Goal: Information Seeking & Learning: Learn about a topic

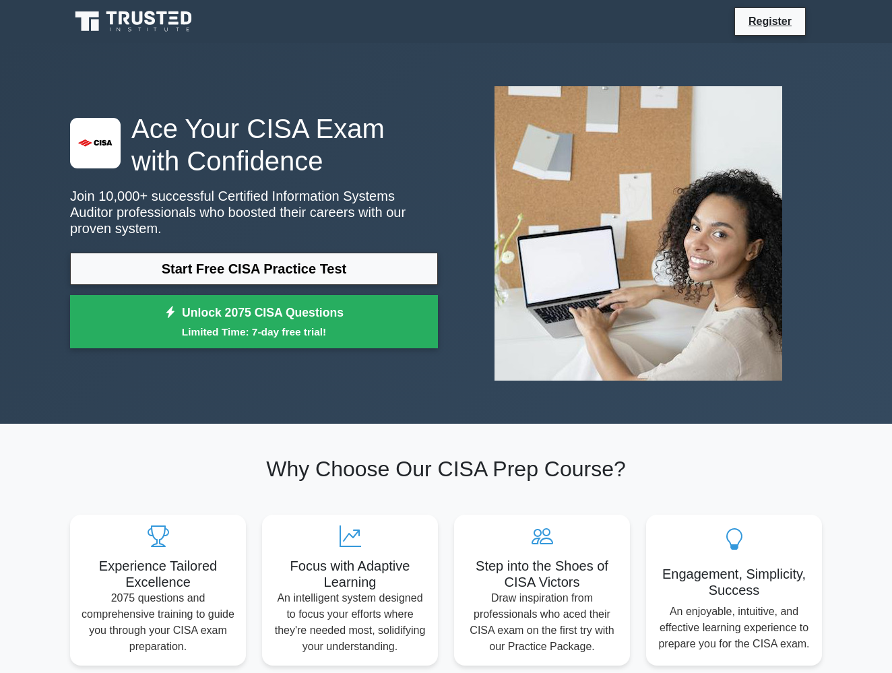
click at [229, 277] on link "Start Free CISA Practice Test" at bounding box center [254, 269] width 368 height 32
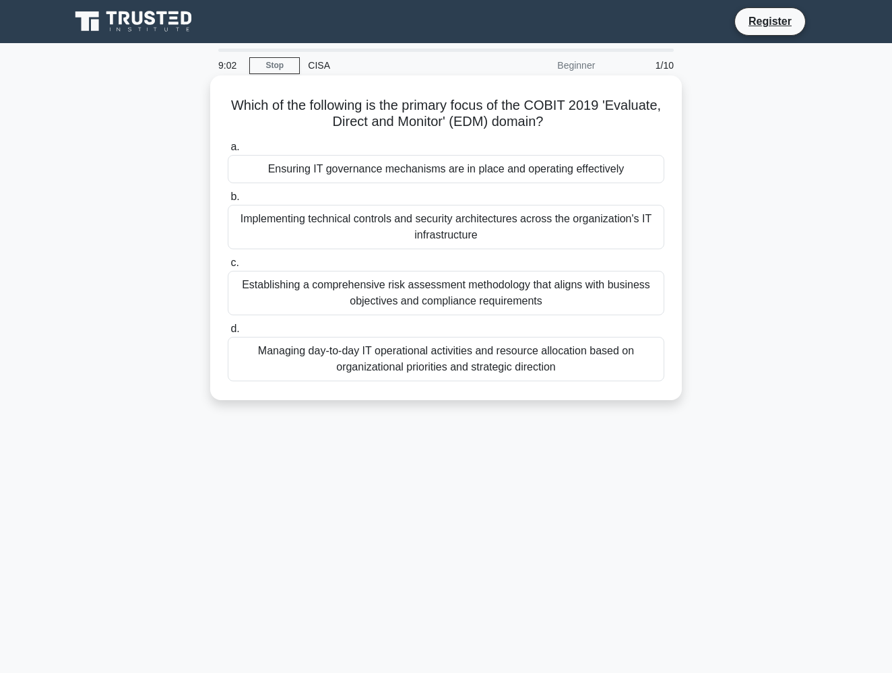
click at [386, 171] on div "Ensuring IT governance mechanisms are in place and operating effectively" at bounding box center [446, 169] width 436 height 28
click at [228, 152] on input "a. Ensuring IT governance mechanisms are in place and operating effectively" at bounding box center [228, 147] width 0 height 9
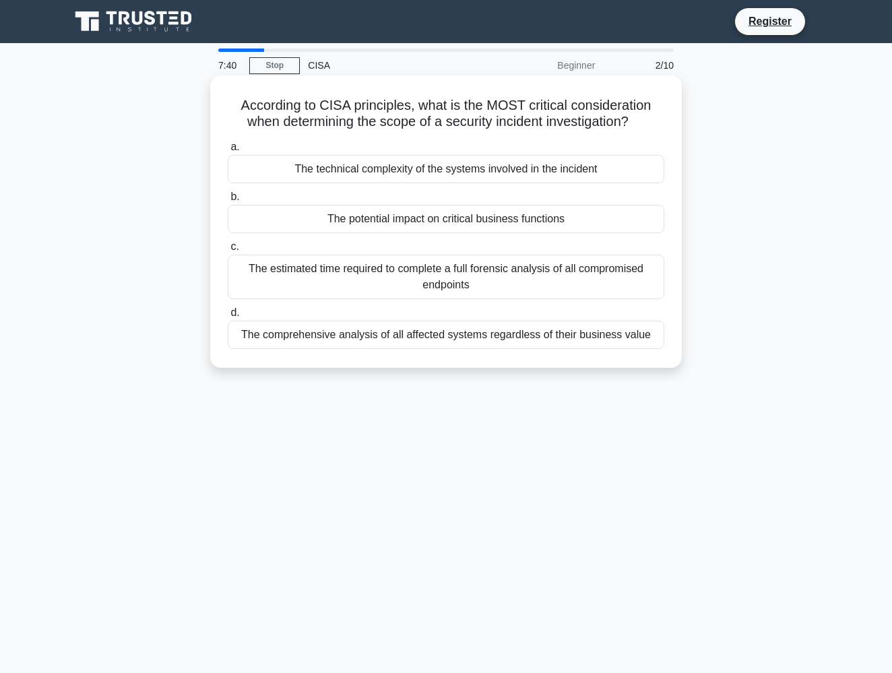
click at [521, 215] on div "The potential impact on critical business functions" at bounding box center [446, 219] width 436 height 28
click at [228, 201] on input "b. The potential impact on critical business functions" at bounding box center [228, 197] width 0 height 9
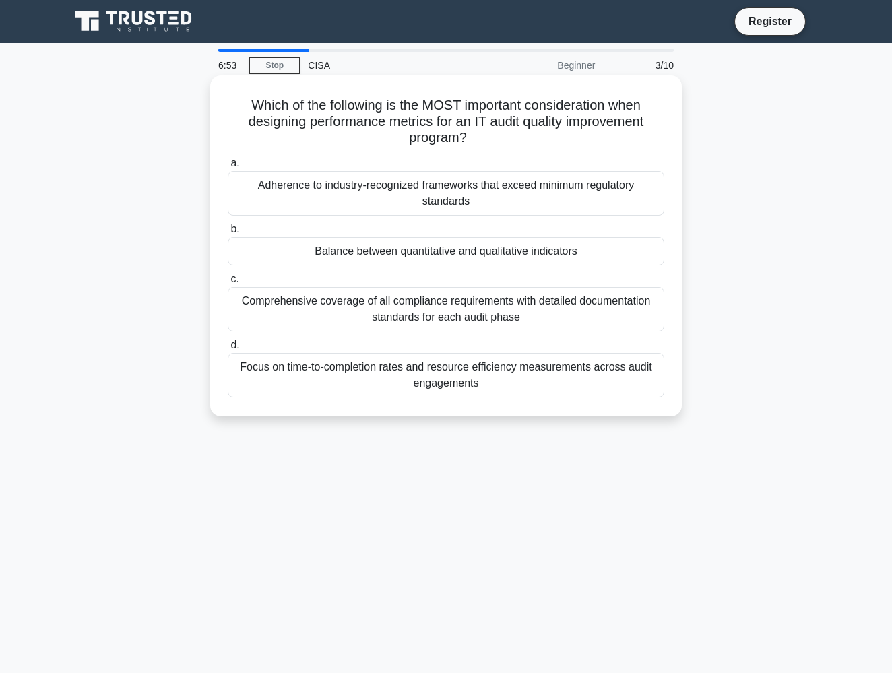
drag, startPoint x: 592, startPoint y: 249, endPoint x: 310, endPoint y: 251, distance: 282.2
click at [310, 251] on div "Balance between quantitative and qualitative indicators" at bounding box center [446, 251] width 436 height 28
click at [228, 234] on input "b. Balance between quantitative and qualitative indicators" at bounding box center [228, 229] width 0 height 9
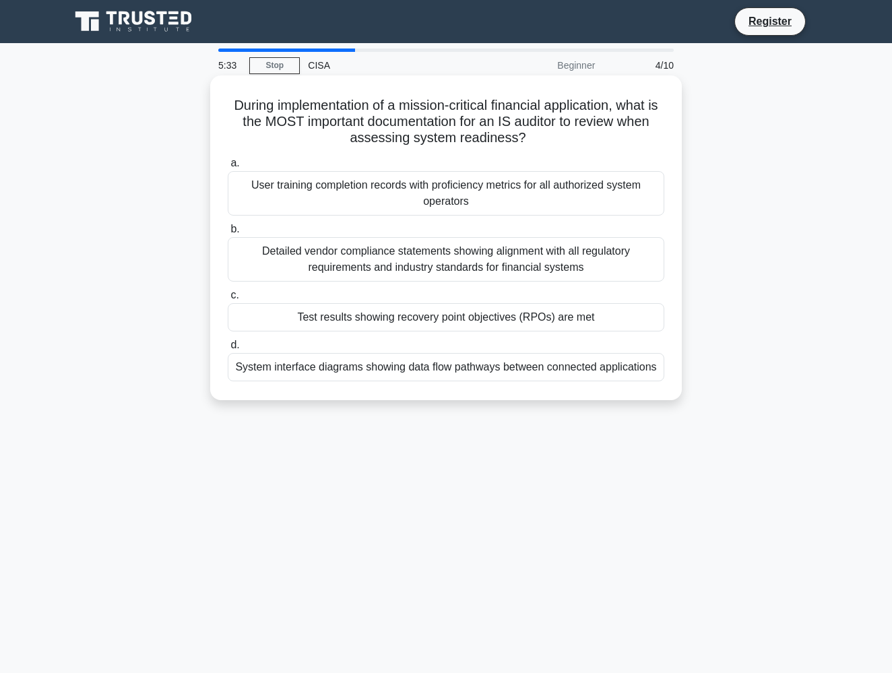
click at [547, 370] on div "System interface diagrams showing data flow pathways between connected applicat…" at bounding box center [446, 367] width 436 height 28
click at [228, 349] on input "d. System interface diagrams showing data flow pathways between connected appli…" at bounding box center [228, 345] width 0 height 9
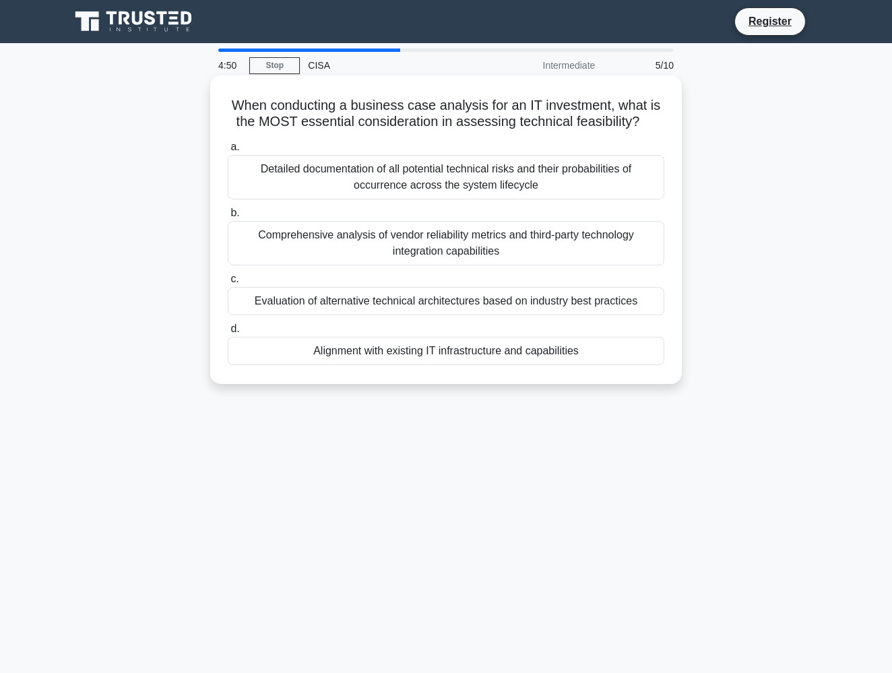
click at [459, 357] on div "Alignment with existing IT infrastructure and capabilities" at bounding box center [446, 351] width 436 height 28
click at [228, 333] on input "d. Alignment with existing IT infrastructure and capabilities" at bounding box center [228, 329] width 0 height 9
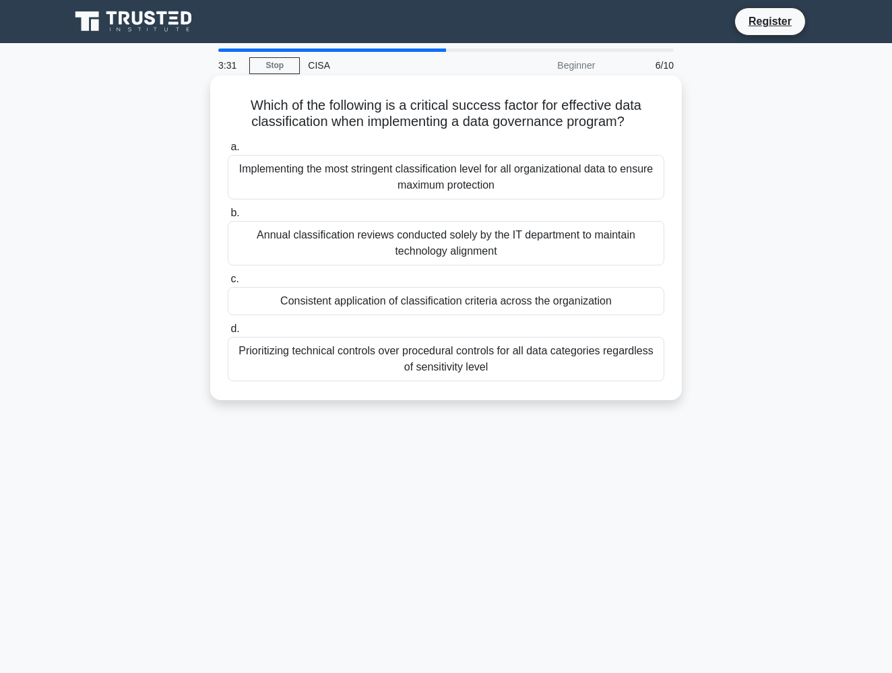
click at [552, 305] on div "Consistent application of classification criteria across the organization" at bounding box center [446, 301] width 436 height 28
click at [228, 283] on input "c. Consistent application of classification criteria across the organization" at bounding box center [228, 279] width 0 height 9
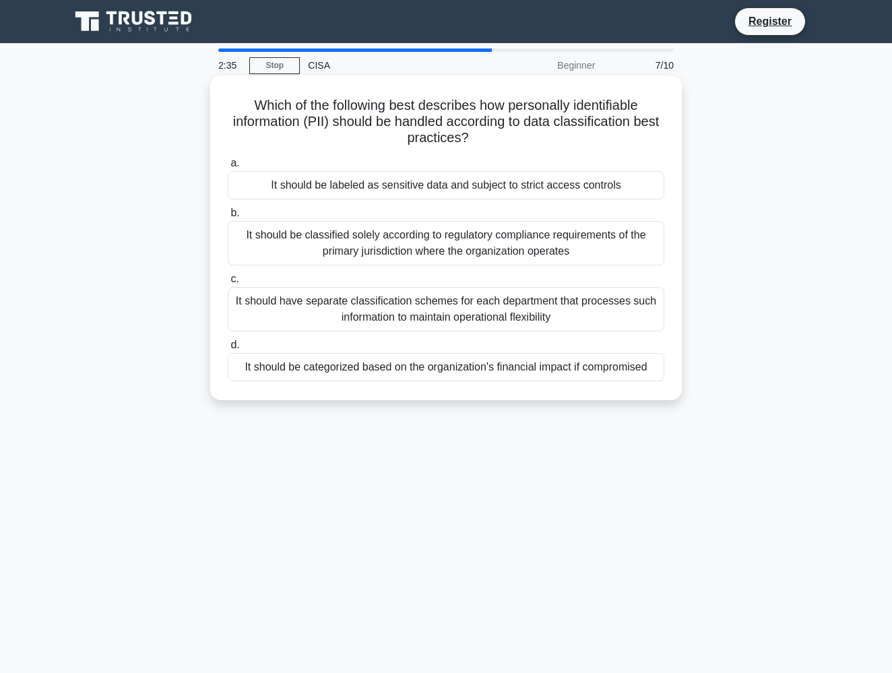
click at [479, 374] on div "It should be categorized based on the organization's financial impact if compro…" at bounding box center [446, 367] width 436 height 28
click at [228, 349] on input "d. It should be categorized based on the organization's financial impact if com…" at bounding box center [228, 345] width 0 height 9
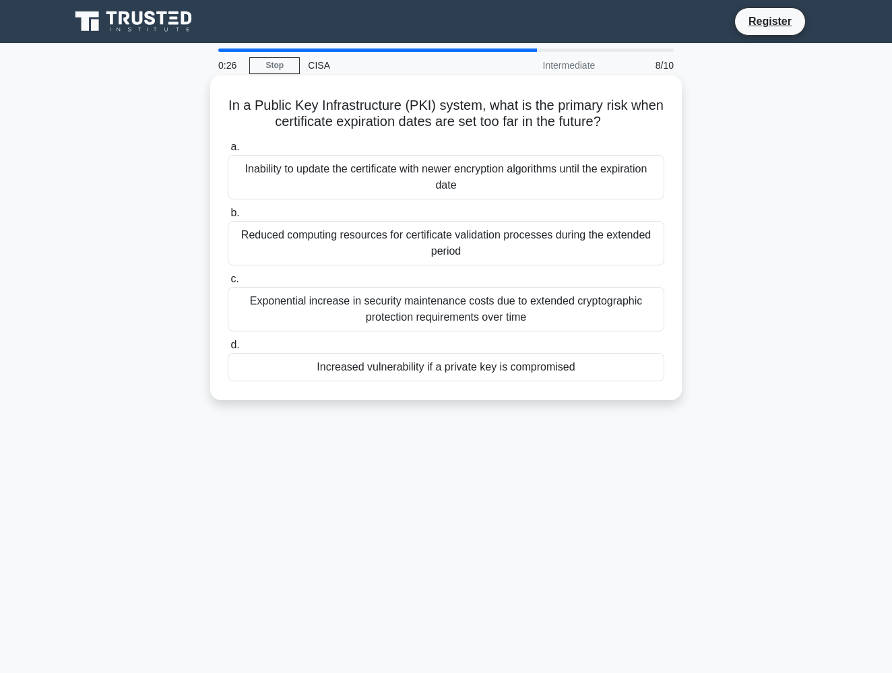
drag, startPoint x: 623, startPoint y: 117, endPoint x: 238, endPoint y: 101, distance: 385.5
click at [238, 101] on h5 "In a Public Key Infrastructure (PKI) system, what is the primary risk when cert…" at bounding box center [445, 114] width 439 height 34
copy h5 "In a Public Key Infrastructure (PKI) system, what is the primary risk when cert…"
click at [428, 375] on div "Increased vulnerability if a private key is compromised" at bounding box center [446, 367] width 436 height 28
click at [228, 349] on input "d. Increased vulnerability if a private key is compromised" at bounding box center [228, 345] width 0 height 9
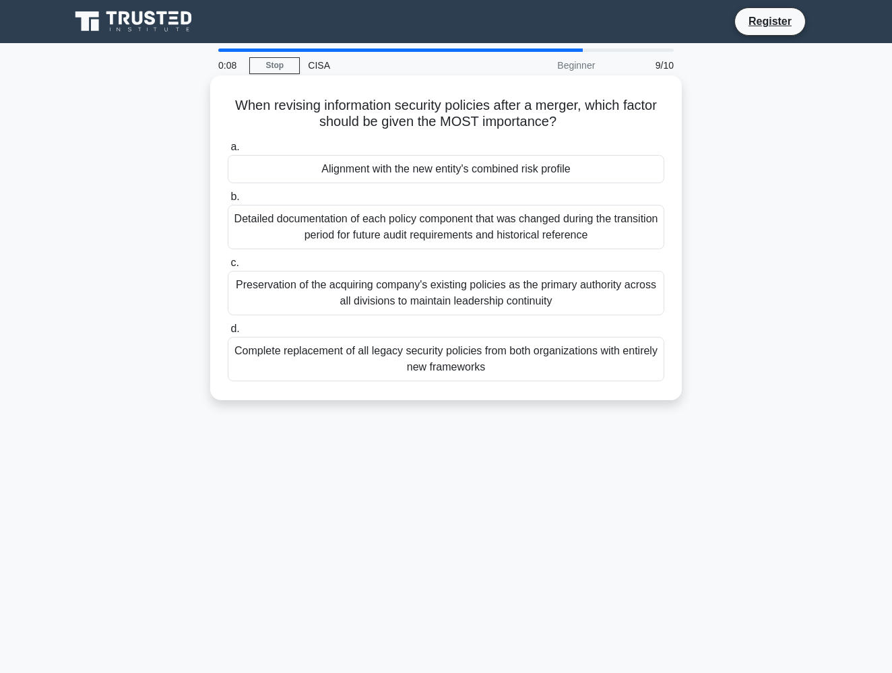
drag, startPoint x: 566, startPoint y: 123, endPoint x: 273, endPoint y: 89, distance: 294.3
click at [273, 89] on div "When revising information security policies after a merger, which factor should…" at bounding box center [445, 238] width 461 height 314
copy h5 "When revising information security policies after a merger, which factor should…"
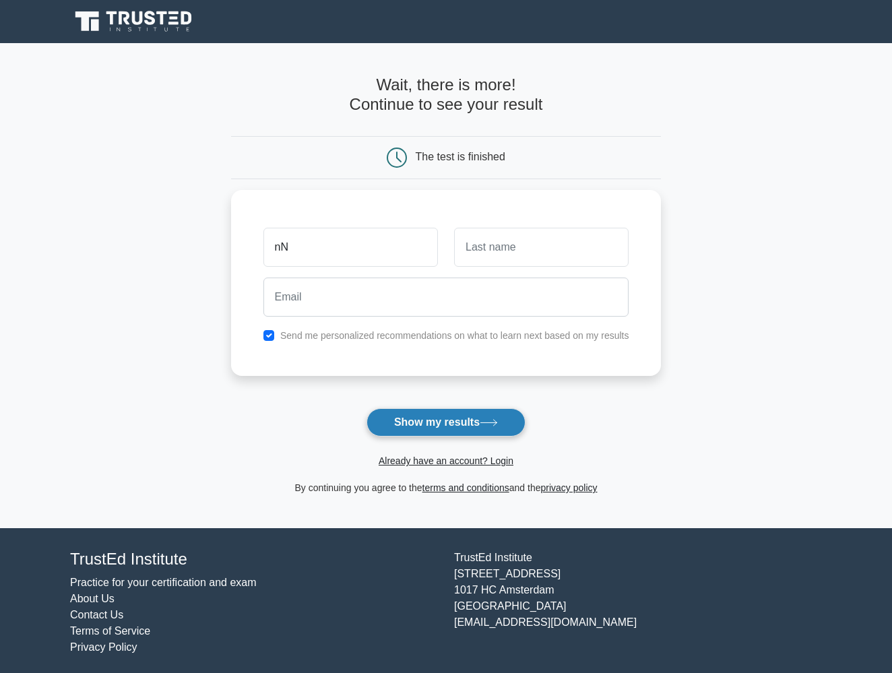
type input "nN"
type input "N"
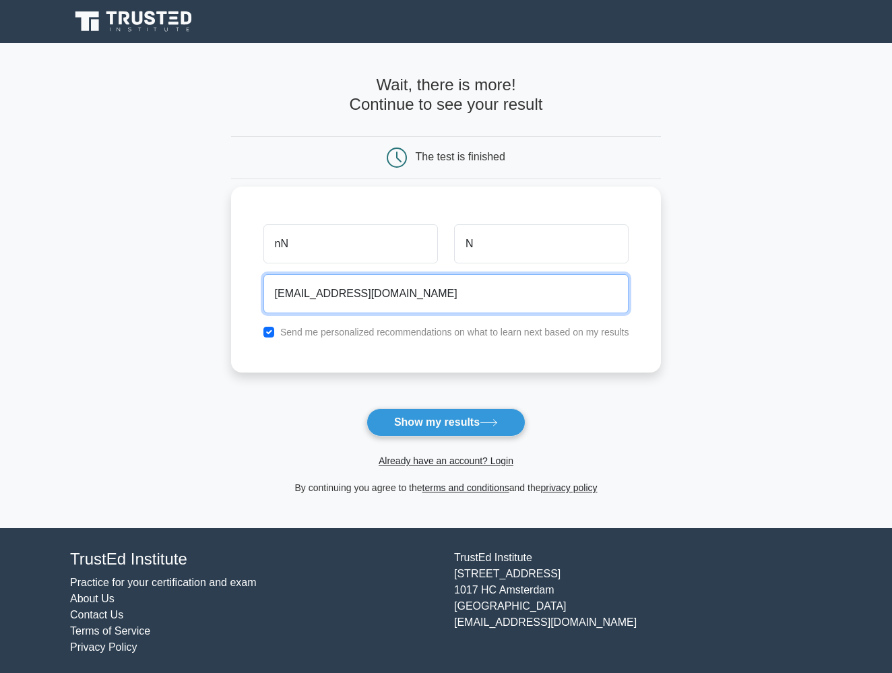
type input "[EMAIL_ADDRESS][DOMAIN_NAME]"
click at [267, 334] on input "checkbox" at bounding box center [268, 332] width 11 height 11
checkbox input "false"
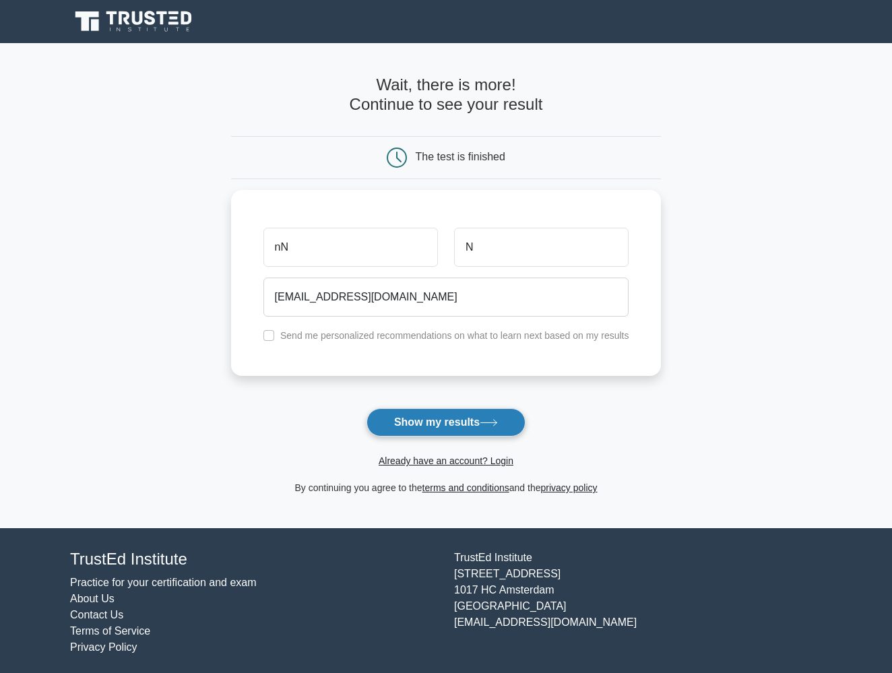
click at [400, 418] on button "Show my results" at bounding box center [445, 422] width 159 height 28
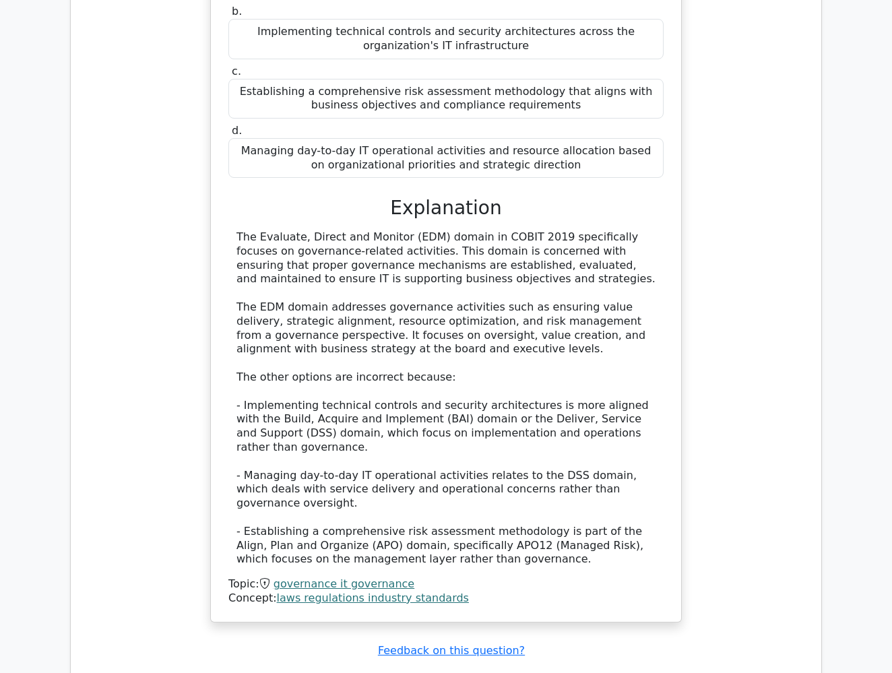
scroll to position [1347, 0]
click at [51, 497] on main ".st0{fill:#E31818;} Go Premium Certified Information Systems Auditor Preparatio…" at bounding box center [446, 131] width 892 height 2871
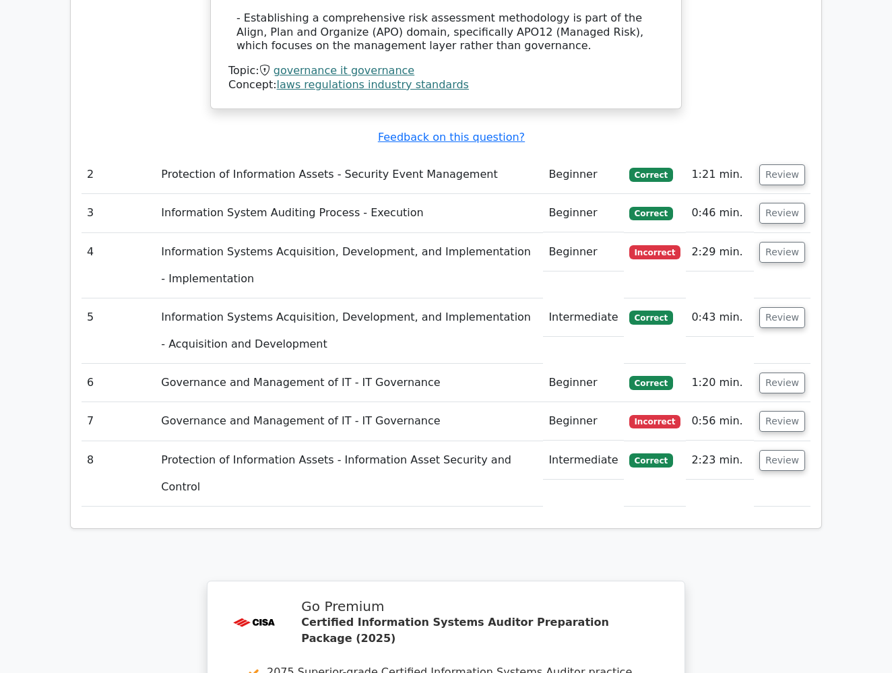
scroll to position [1859, 0]
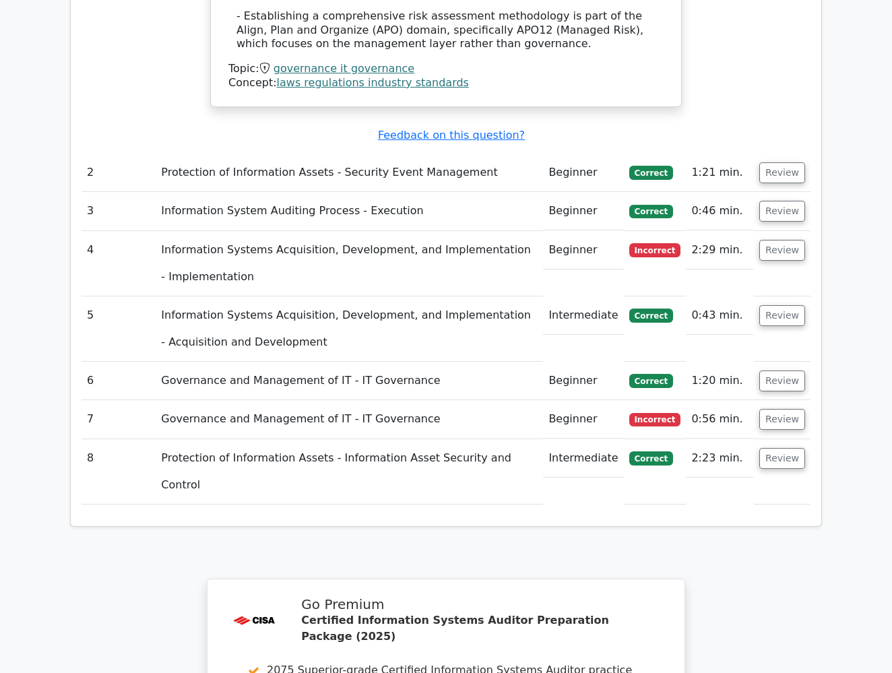
click at [582, 231] on td "Beginner" at bounding box center [583, 250] width 80 height 38
click at [772, 240] on button "Review" at bounding box center [782, 250] width 46 height 21
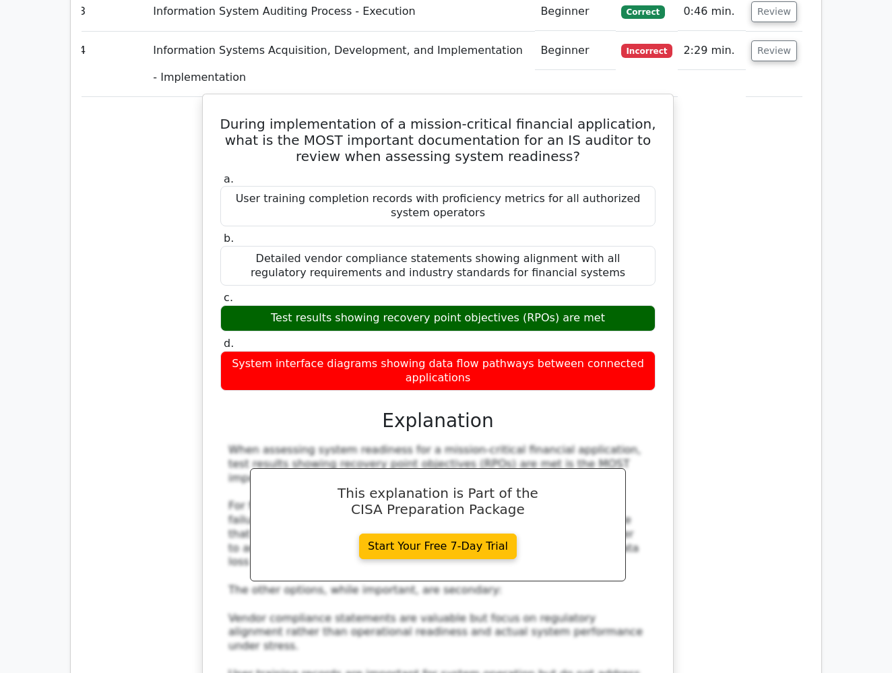
scroll to position [2032, 0]
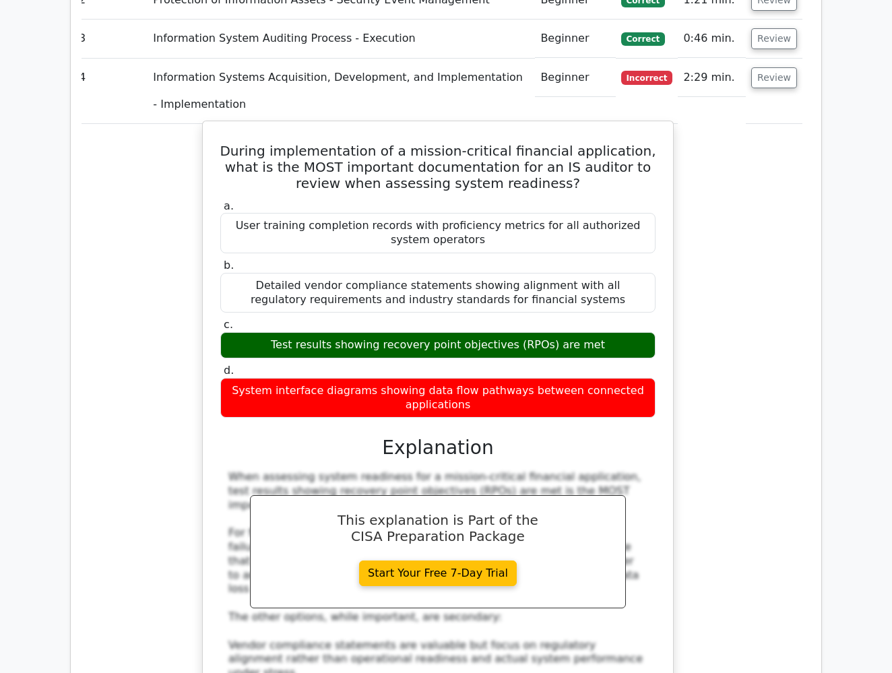
drag, startPoint x: 280, startPoint y: 296, endPoint x: 615, endPoint y: 292, distance: 334.7
click at [615, 332] on div "Test results showing recovery point objectives (RPOs) are met" at bounding box center [437, 345] width 435 height 26
copy div "Test results showing recovery point objectives (RPOs) are met"
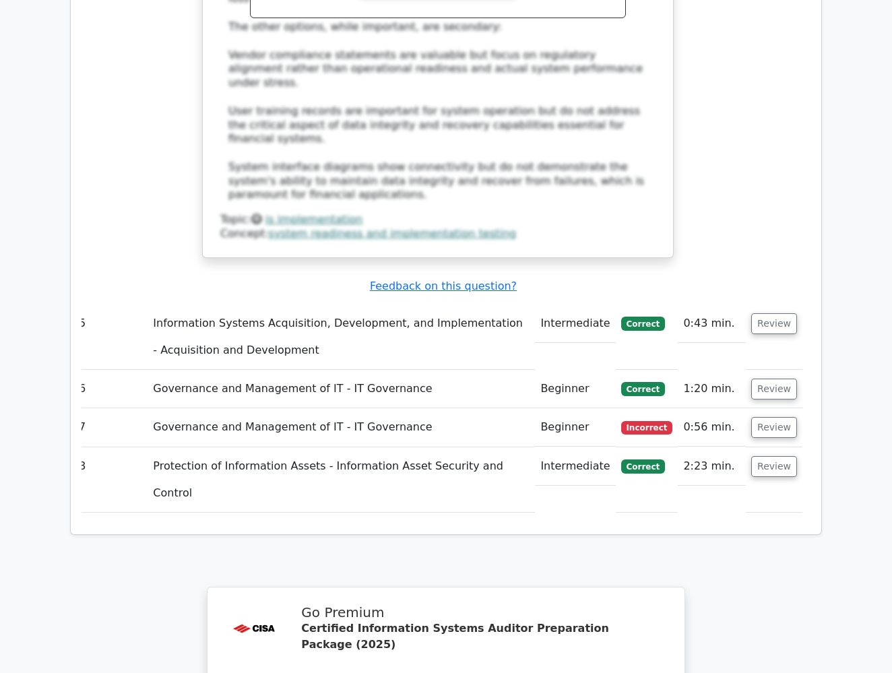
scroll to position [2629, 0]
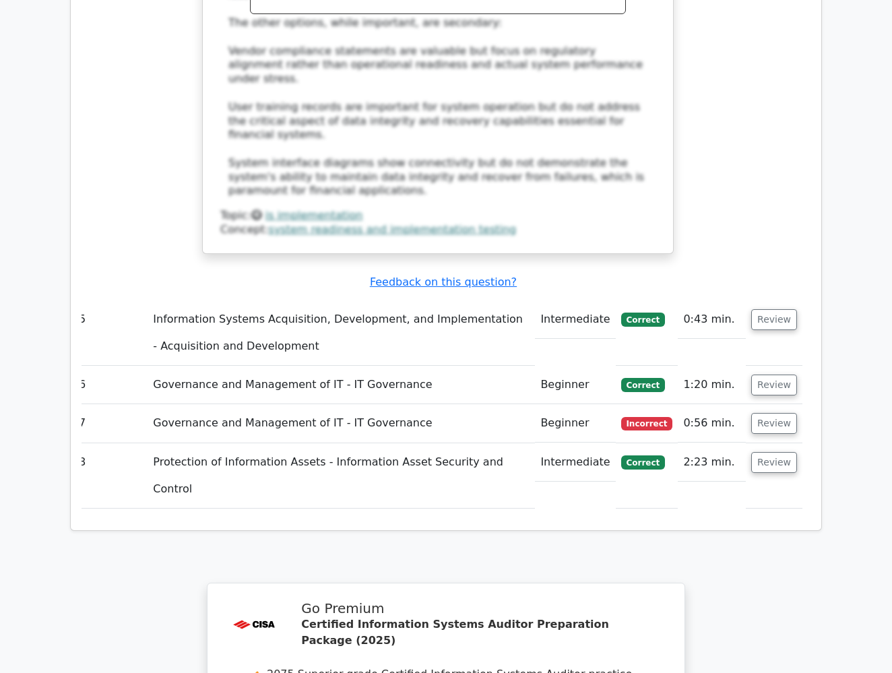
click at [199, 404] on td "Governance and Management of IT - IT Governance" at bounding box center [340, 423] width 387 height 38
click at [768, 413] on button "Review" at bounding box center [774, 423] width 46 height 21
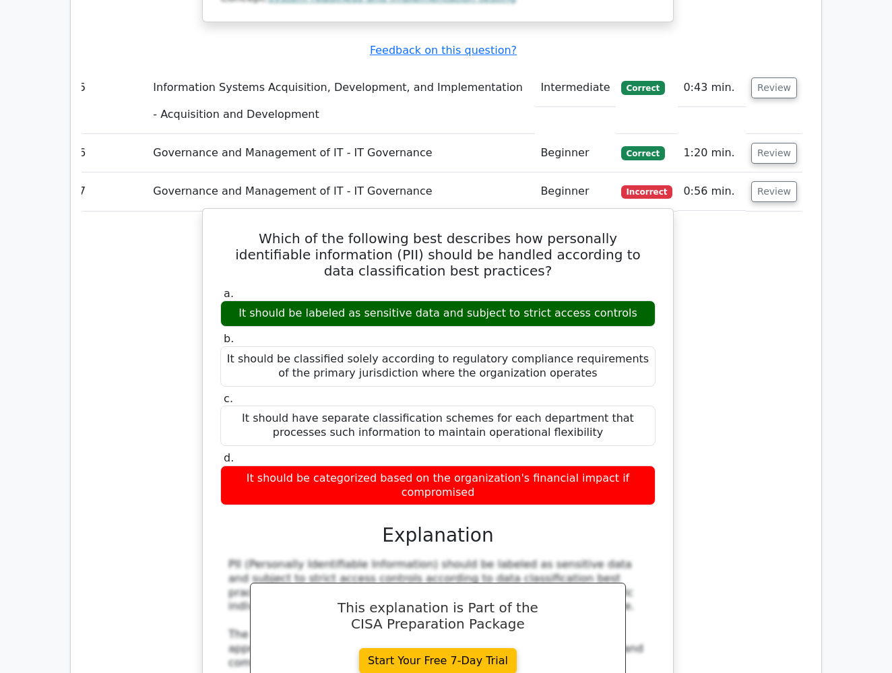
scroll to position [2873, 0]
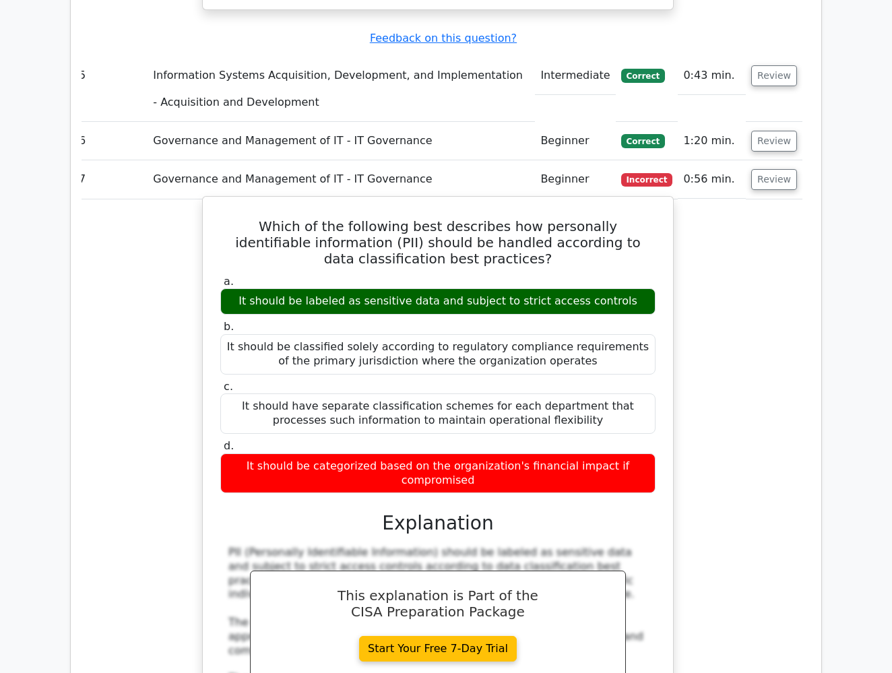
drag, startPoint x: 626, startPoint y: 263, endPoint x: 259, endPoint y: 258, distance: 367.0
click at [259, 288] on div "It should be labeled as sensitive data and subject to strict access controls" at bounding box center [437, 301] width 435 height 26
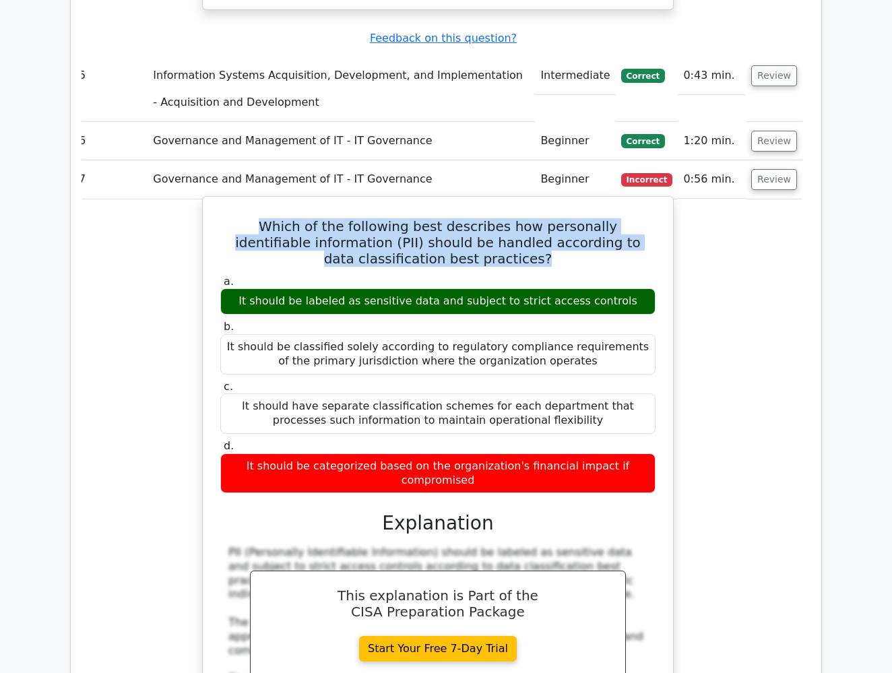
drag, startPoint x: 475, startPoint y: 220, endPoint x: 235, endPoint y: 190, distance: 242.3
click at [235, 218] on h5 "Which of the following best describes how personally identifiable information (…" at bounding box center [438, 242] width 438 height 48
copy h5 "Which of the following best describes how personally identifiable information (…"
drag, startPoint x: 627, startPoint y: 261, endPoint x: 235, endPoint y: 262, distance: 391.9
click at [235, 288] on div "It should be labeled as sensitive data and subject to strict access controls" at bounding box center [437, 301] width 435 height 26
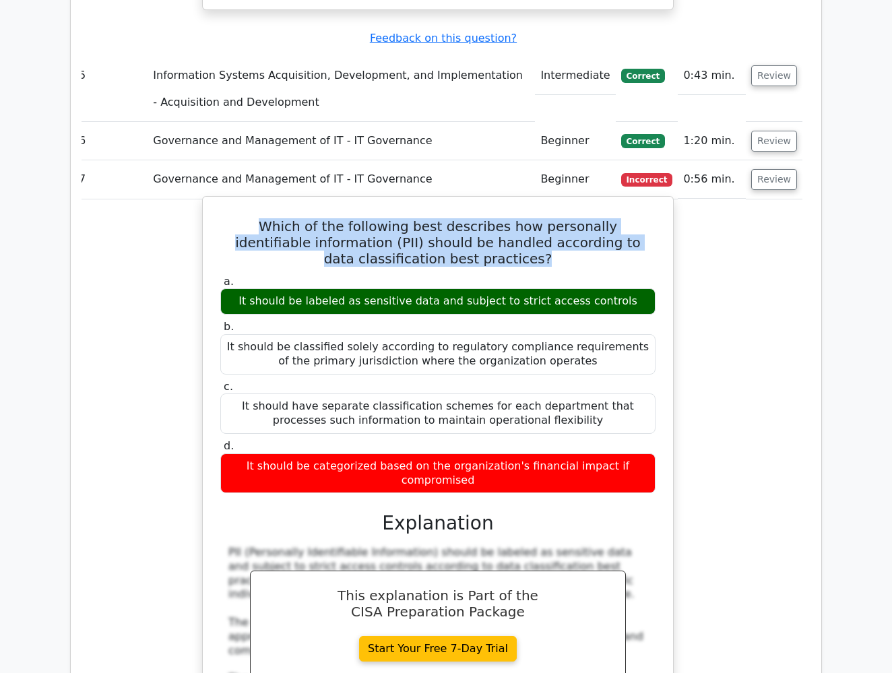
copy div "It should be labeled as sensitive data and subject to strict access controls"
drag, startPoint x: 480, startPoint y: 434, endPoint x: 257, endPoint y: 418, distance: 224.1
click at [257, 453] on div "It should be categorized based on the organization's financial impact if compro…" at bounding box center [437, 473] width 435 height 40
copy div "It should be categorized based on the organization's financial impact if compro…"
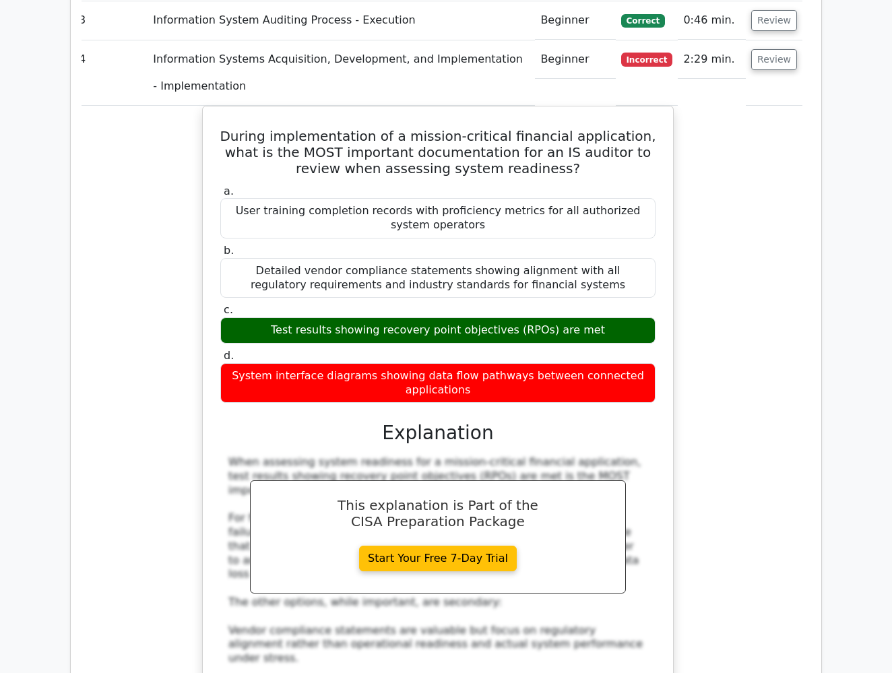
scroll to position [2015, 0]
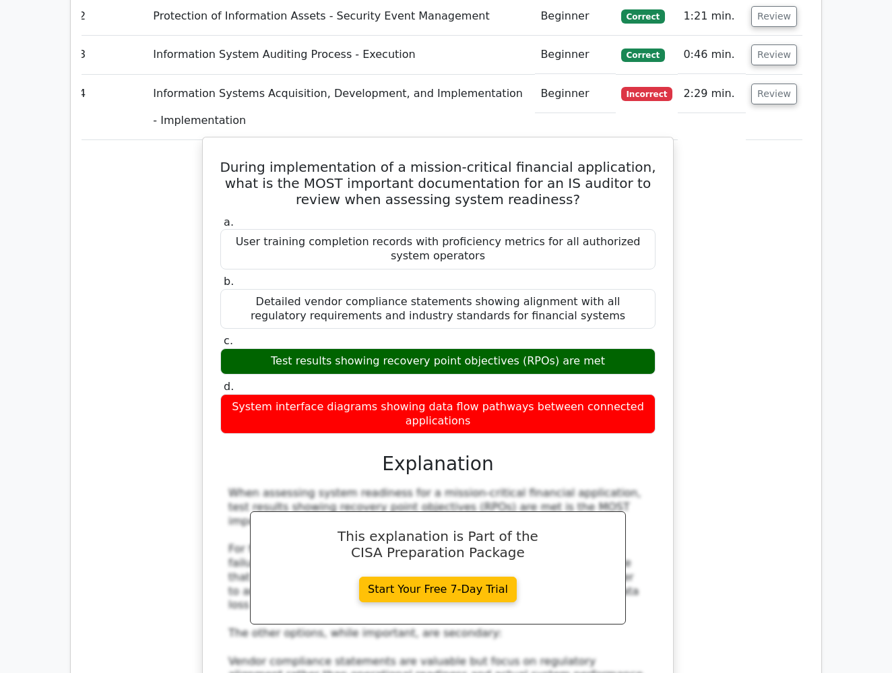
drag, startPoint x: 480, startPoint y: 370, endPoint x: 243, endPoint y: 356, distance: 237.5
click at [243, 394] on div "System interface diagrams showing data flow pathways between connected applicat…" at bounding box center [437, 414] width 435 height 40
copy div "System interface diagrams showing data flow pathways between connected applicat…"
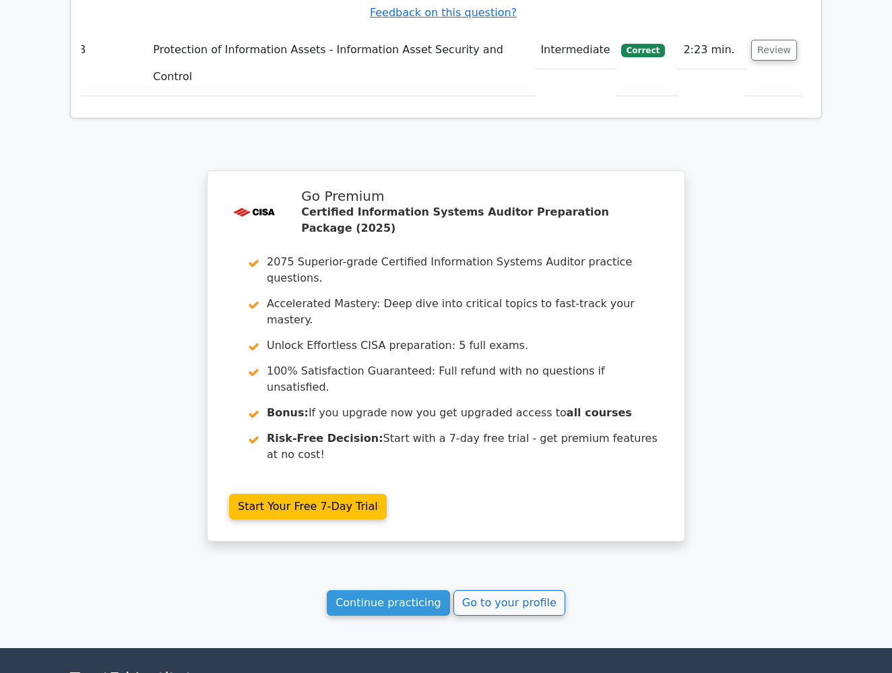
scroll to position [3800, 0]
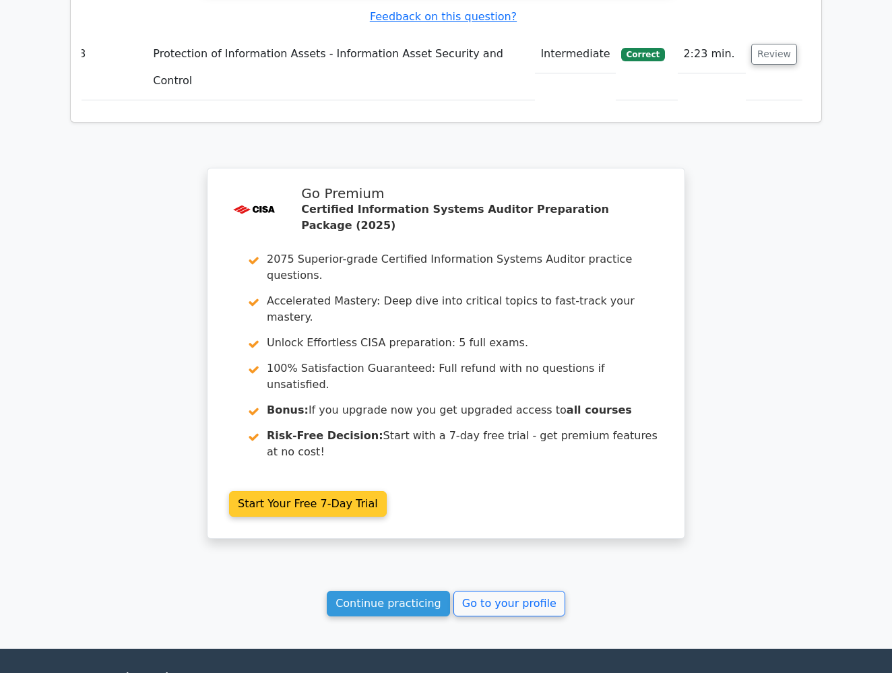
click at [252, 491] on link "Start Your Free 7-Day Trial" at bounding box center [308, 504] width 158 height 26
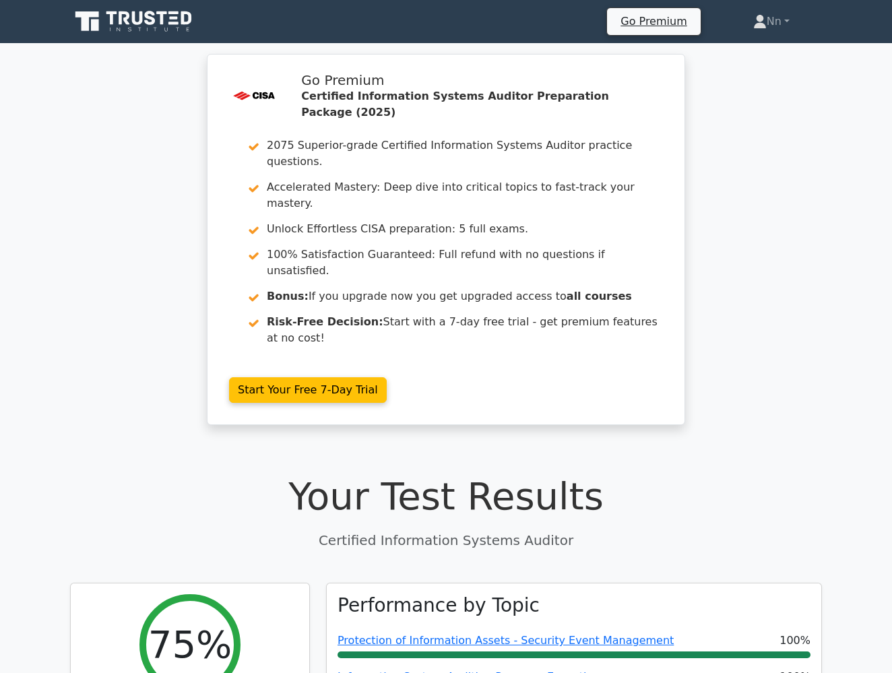
scroll to position [0, 0]
